Goal: Information Seeking & Learning: Find specific page/section

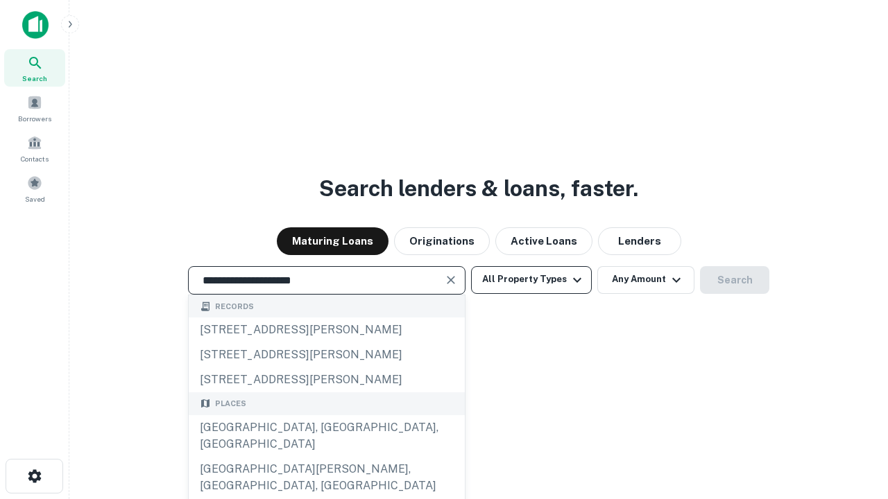
click at [326, 457] on div "[GEOGRAPHIC_DATA], [GEOGRAPHIC_DATA], [GEOGRAPHIC_DATA]" at bounding box center [327, 436] width 276 height 42
click at [531, 280] on button "All Property Types" at bounding box center [531, 280] width 121 height 28
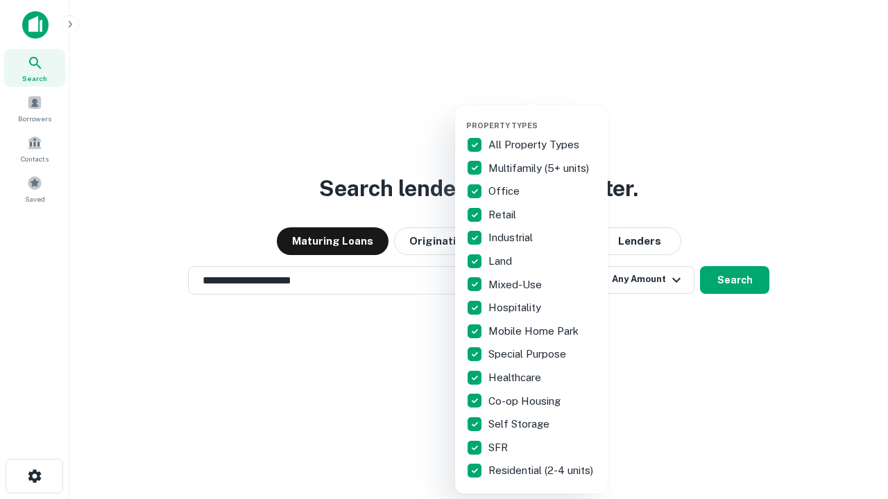
type input "**********"
click at [542, 117] on button "button" at bounding box center [542, 117] width 153 height 1
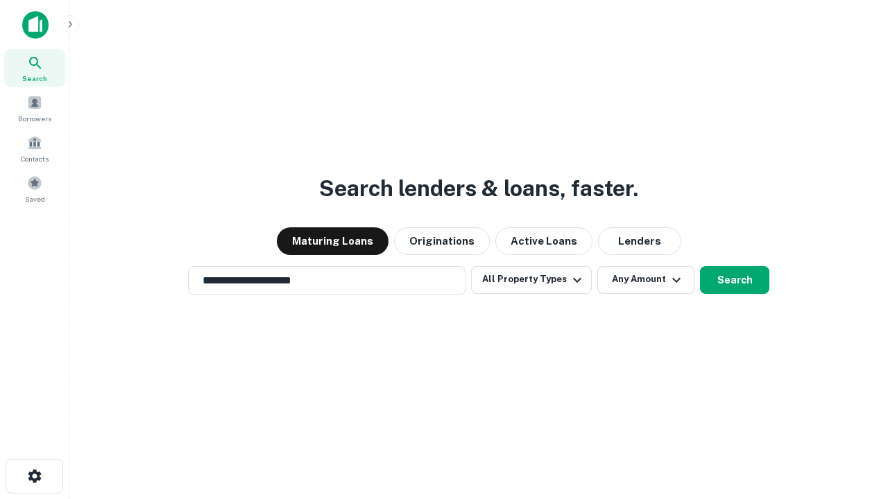
scroll to position [8, 167]
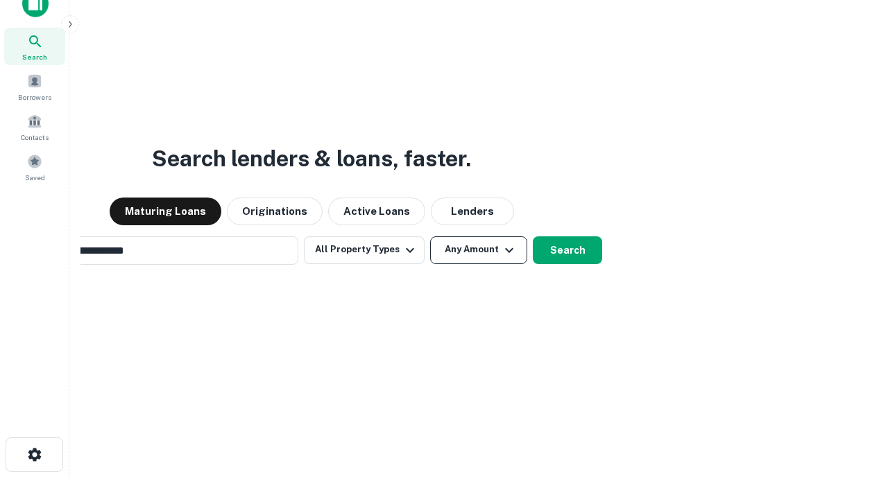
click at [430, 237] on button "Any Amount" at bounding box center [478, 251] width 97 height 28
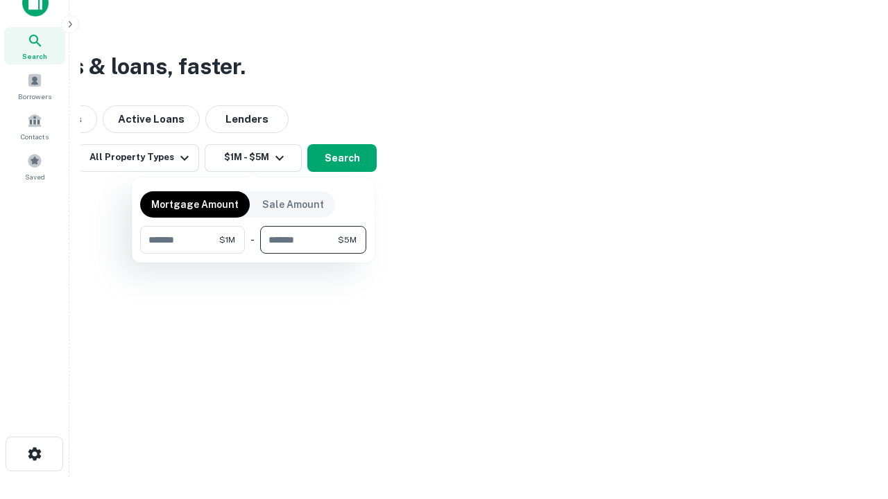
type input "*******"
click at [253, 254] on button "button" at bounding box center [253, 254] width 226 height 1
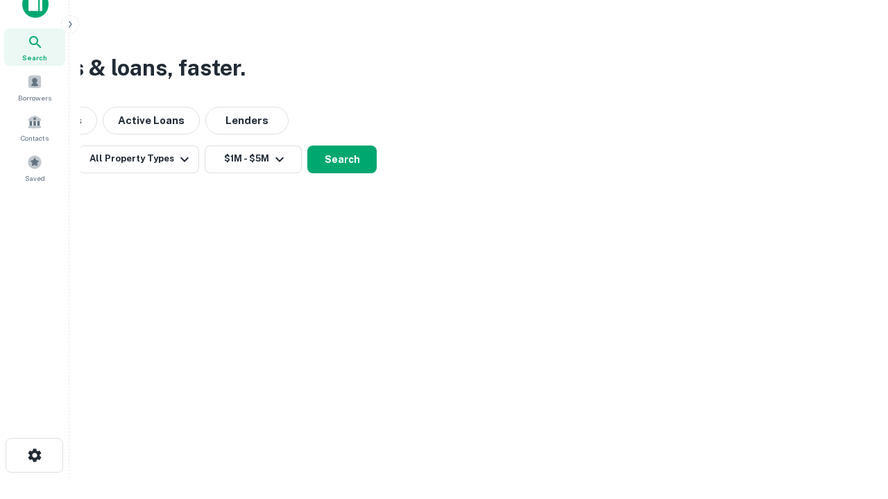
scroll to position [8, 256]
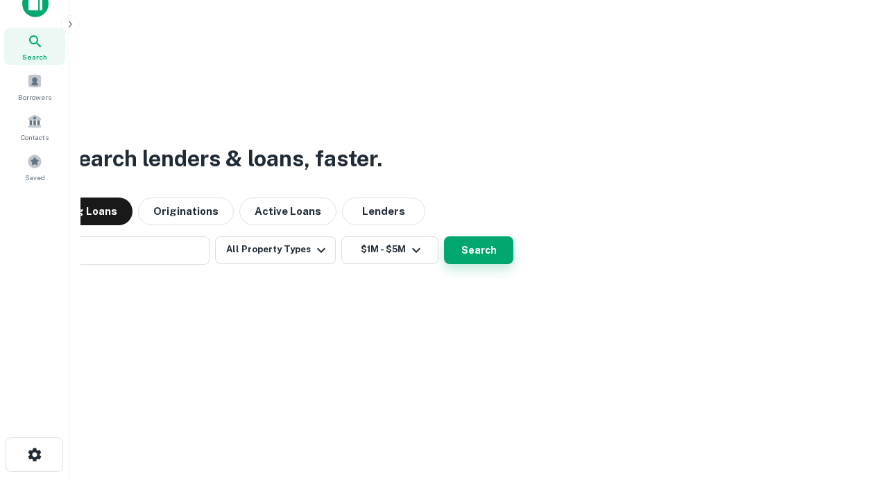
click at [444, 237] on button "Search" at bounding box center [478, 251] width 69 height 28
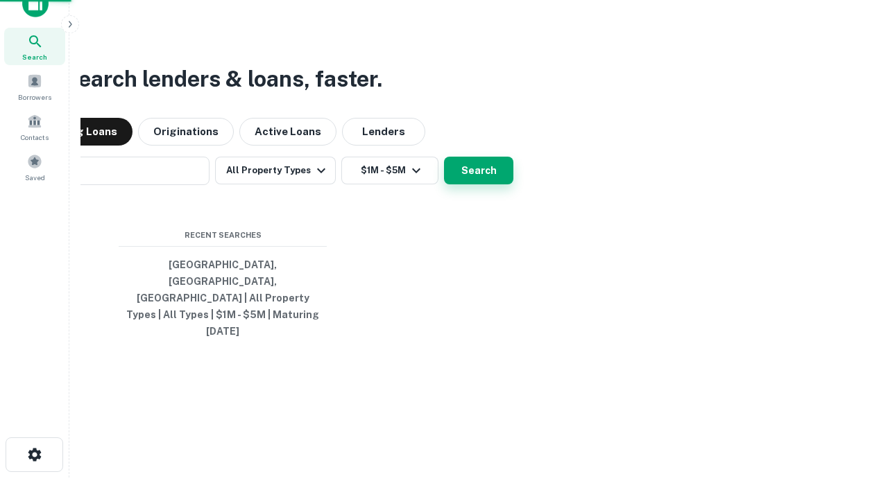
scroll to position [37, 393]
